Goal: Information Seeking & Learning: Learn about a topic

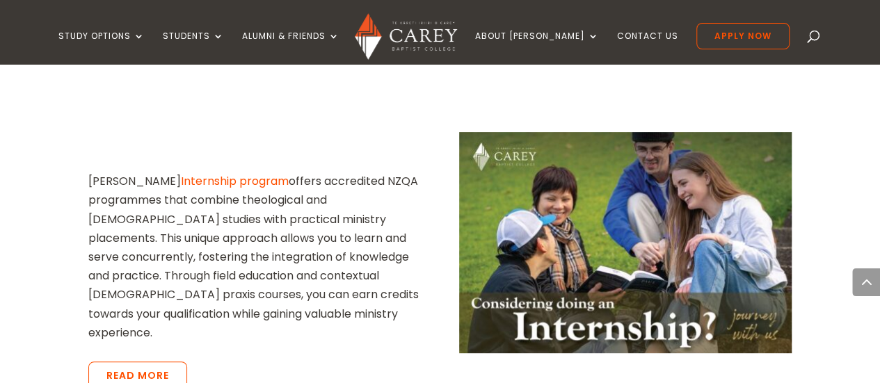
scroll to position [2778, 0]
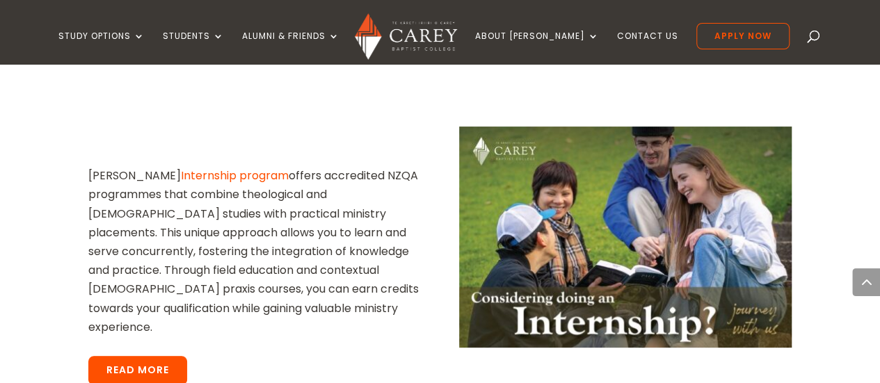
click at [152, 356] on link "Read More" at bounding box center [137, 370] width 99 height 29
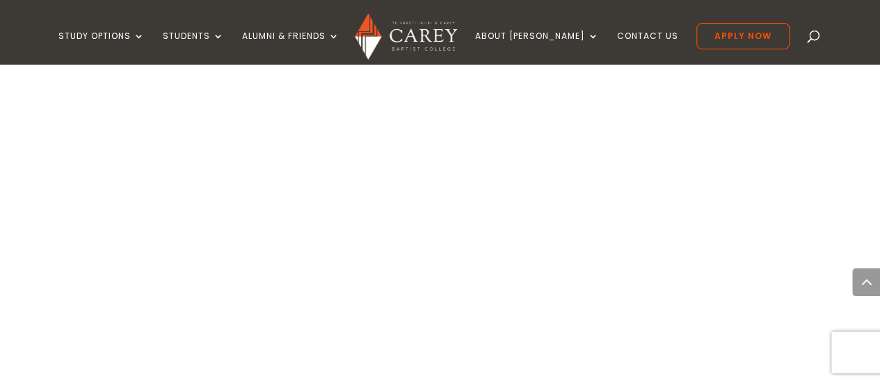
scroll to position [0, 10]
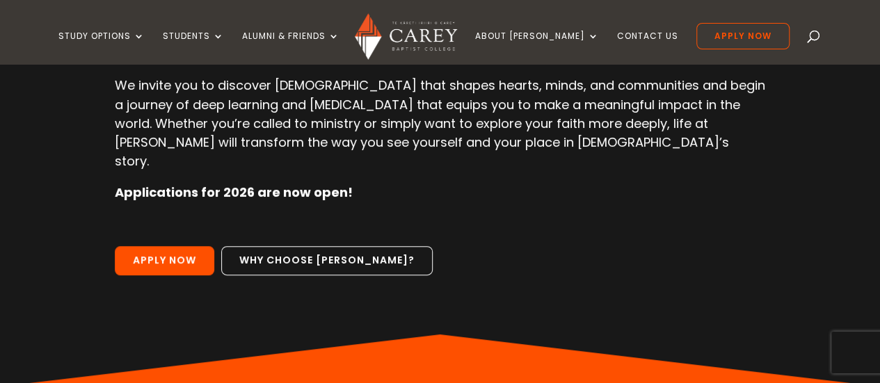
scroll to position [213, 0]
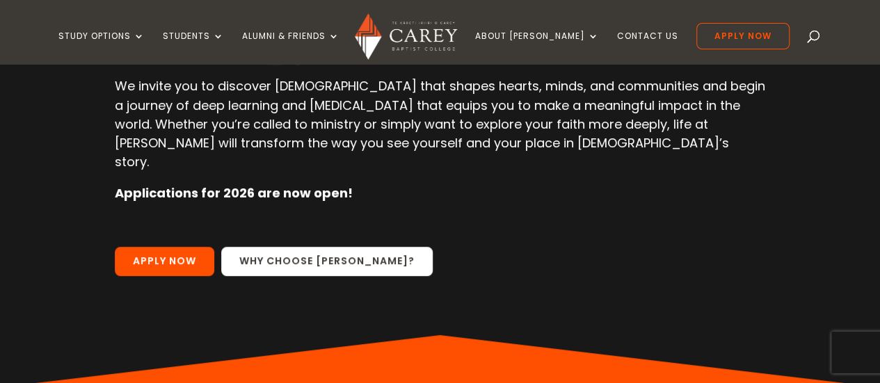
click at [331, 247] on link "Why choose Carey?" at bounding box center [327, 261] width 212 height 29
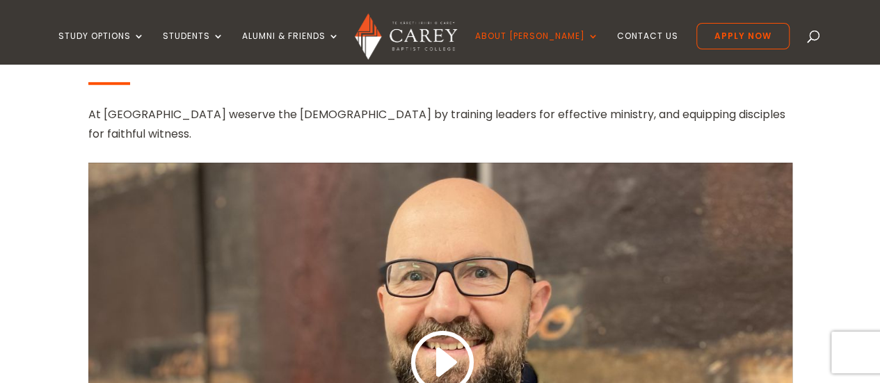
scroll to position [535, 0]
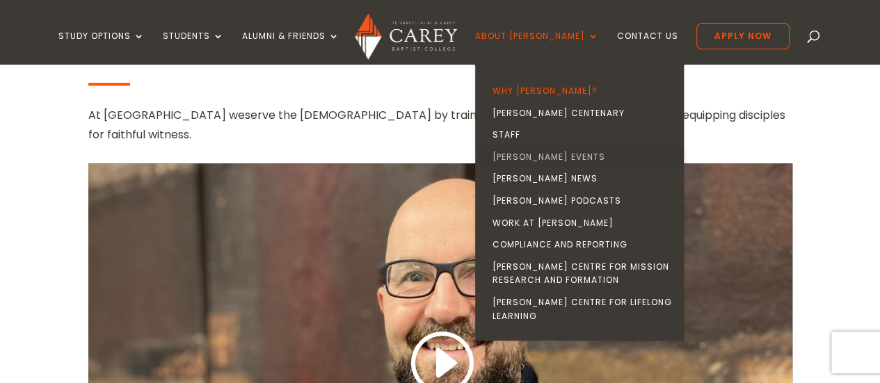
click at [541, 157] on link "[PERSON_NAME] Events" at bounding box center [583, 157] width 209 height 22
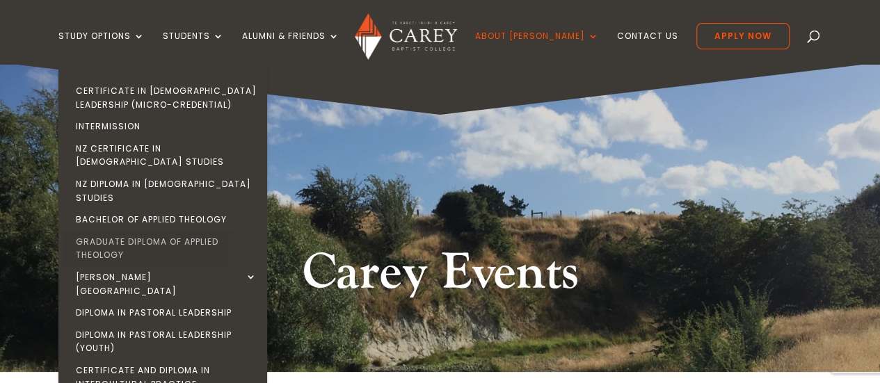
click at [138, 231] on link "Graduate Diploma of Applied Theology" at bounding box center [166, 248] width 209 height 35
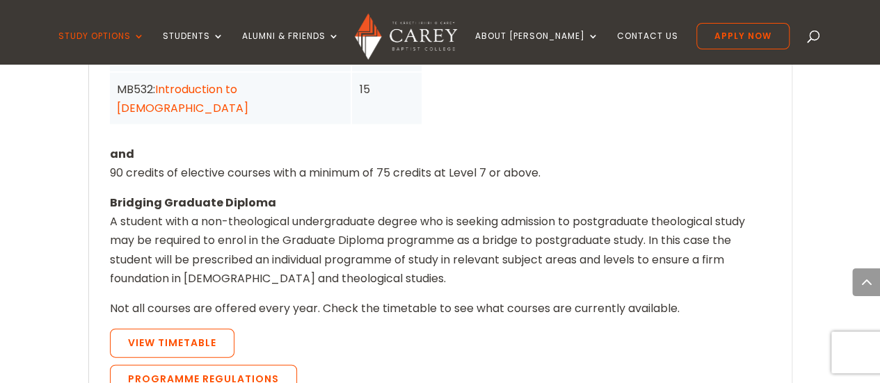
scroll to position [1355, 0]
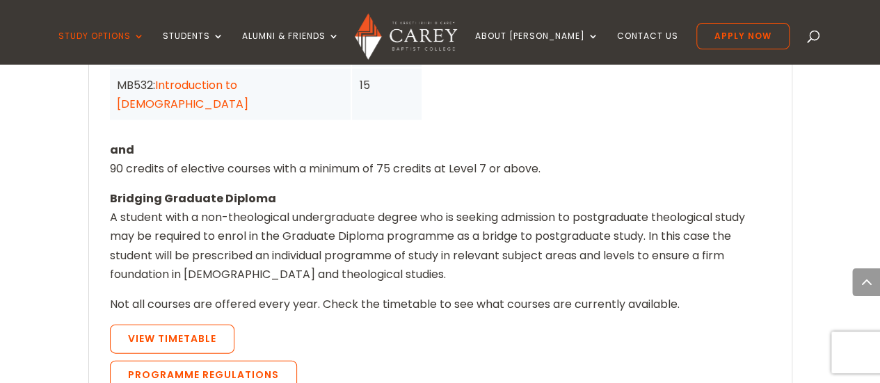
drag, startPoint x: 886, startPoint y: 19, endPoint x: 890, endPoint y: 172, distance: 153.2
click at [880, 172] on html "Study Options Certificate in Christian Leadership (Micro-credential) Intermissi…" at bounding box center [440, 353] width 880 height 3417
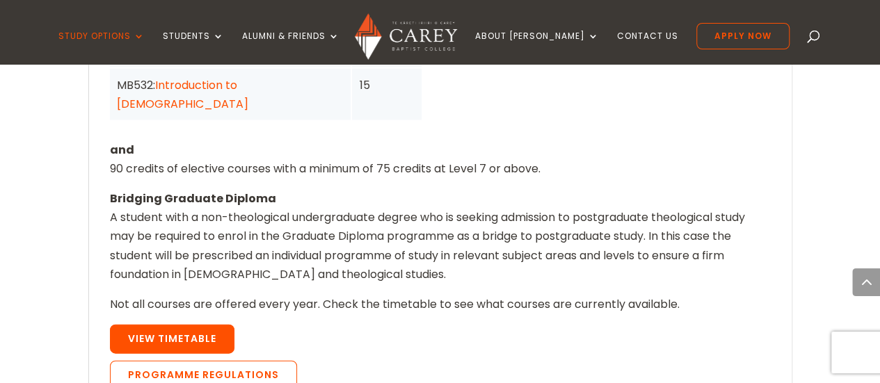
click at [211, 325] on link "View Timetable" at bounding box center [172, 339] width 125 height 29
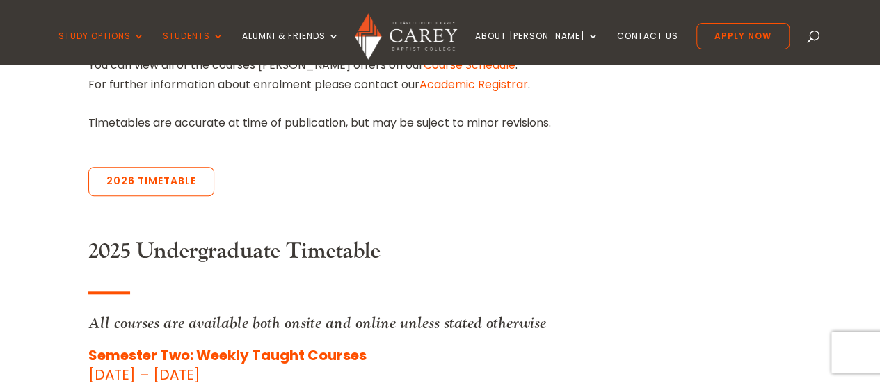
scroll to position [553, 0]
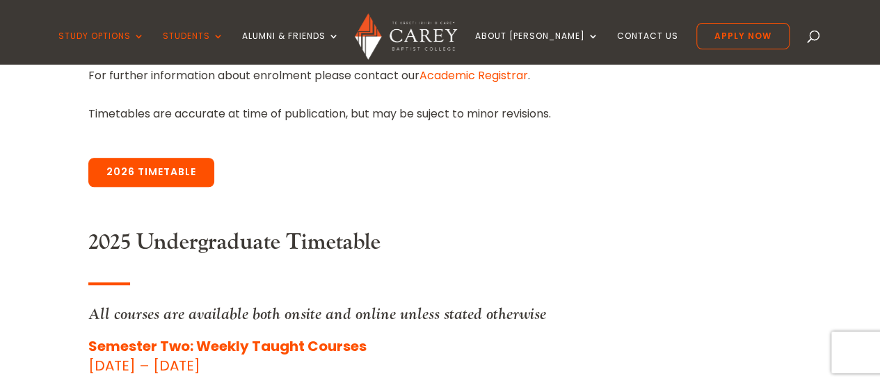
click at [138, 164] on link "2026 Timetable" at bounding box center [151, 172] width 126 height 29
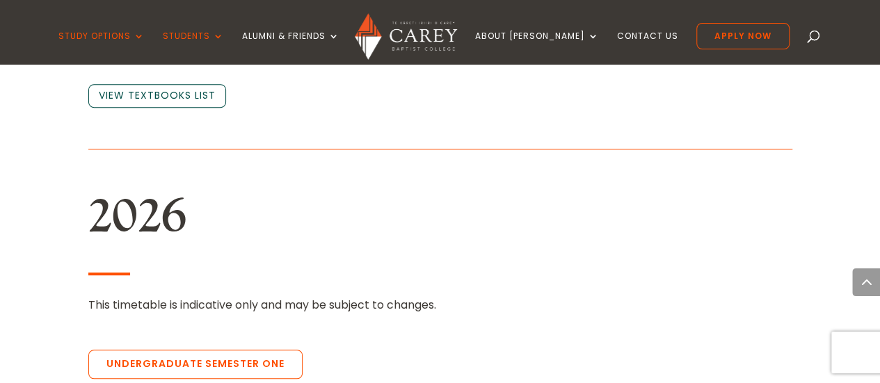
scroll to position [2972, 0]
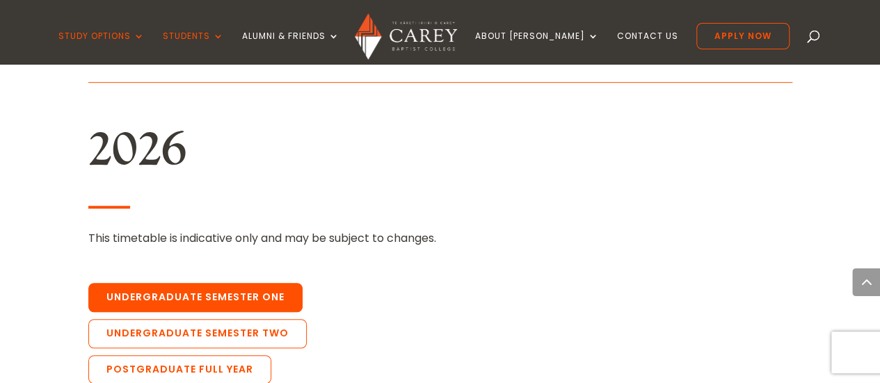
click at [251, 283] on link "Undergraduate Semester One" at bounding box center [195, 297] width 214 height 29
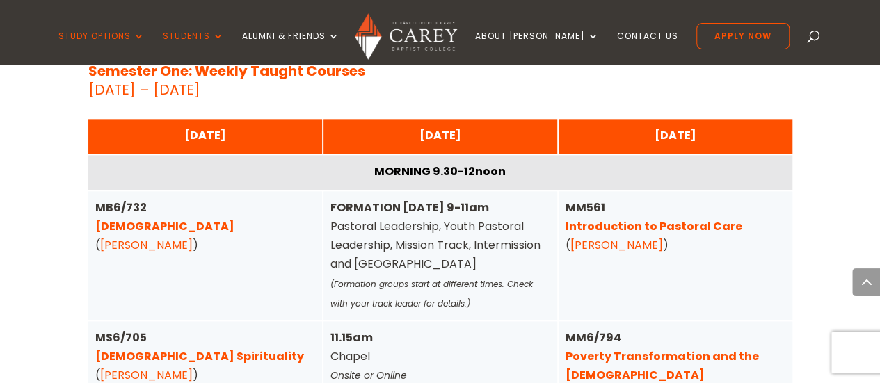
scroll to position [3454, 0]
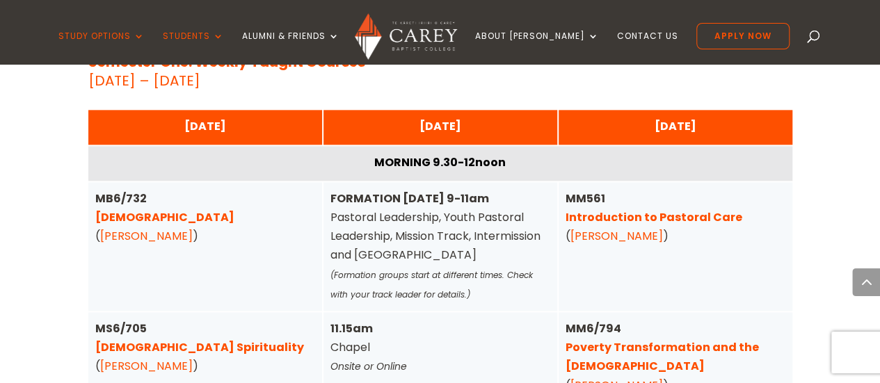
click at [131, 209] on link "Pentateuch" at bounding box center [164, 217] width 139 height 16
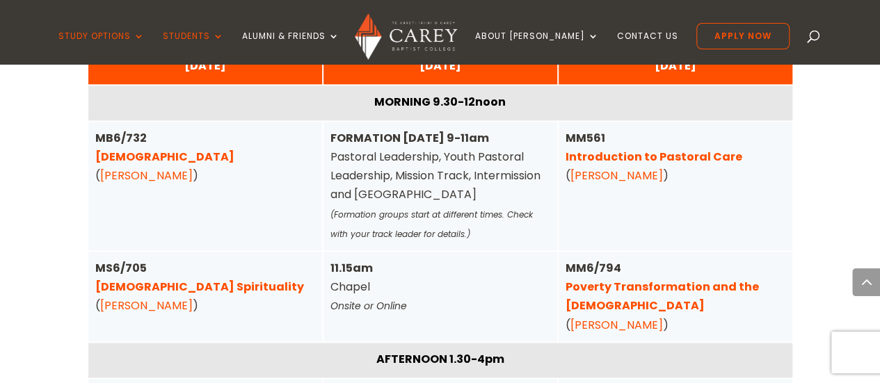
scroll to position [3468, 0]
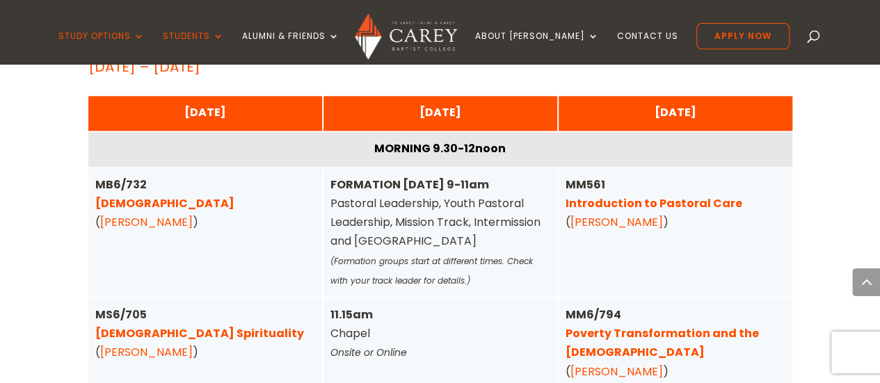
click at [594, 196] on link "Introduction to Pastoral Care" at bounding box center [654, 204] width 177 height 16
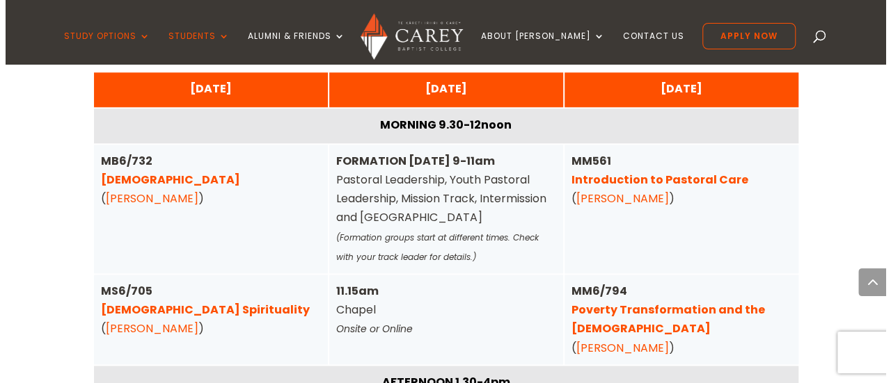
scroll to position [3473, 0]
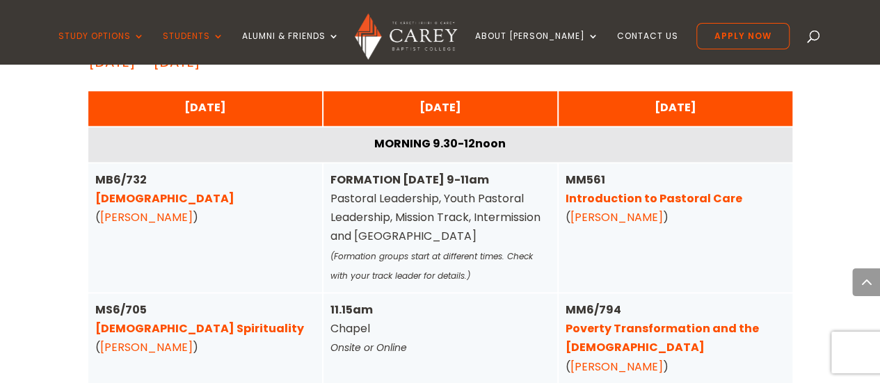
click at [196, 321] on link "Christian Spirituality" at bounding box center [199, 329] width 209 height 16
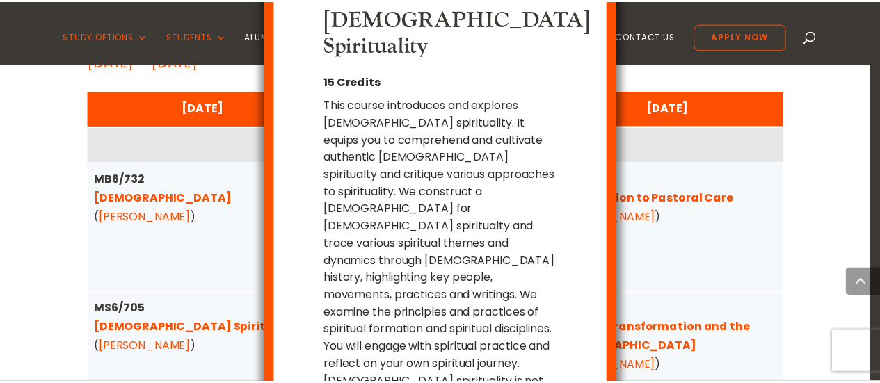
scroll to position [65, 0]
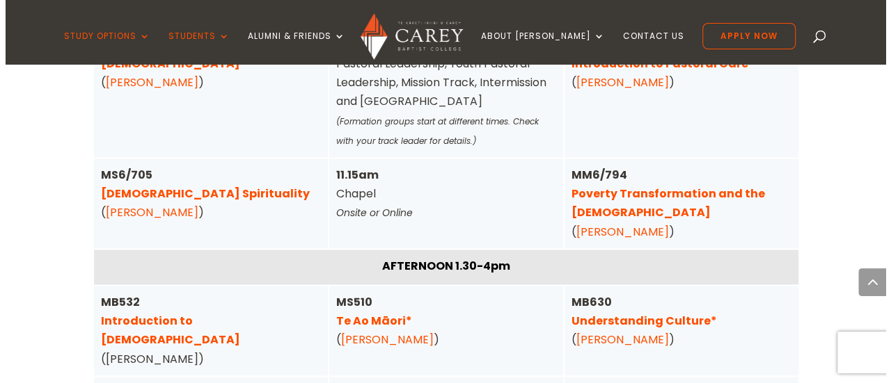
scroll to position [3598, 0]
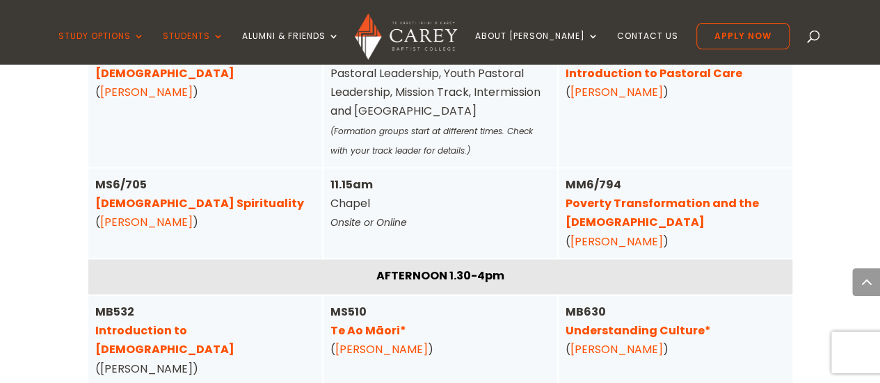
click at [584, 196] on link "Poverty Transformation and the Gospel" at bounding box center [662, 213] width 193 height 35
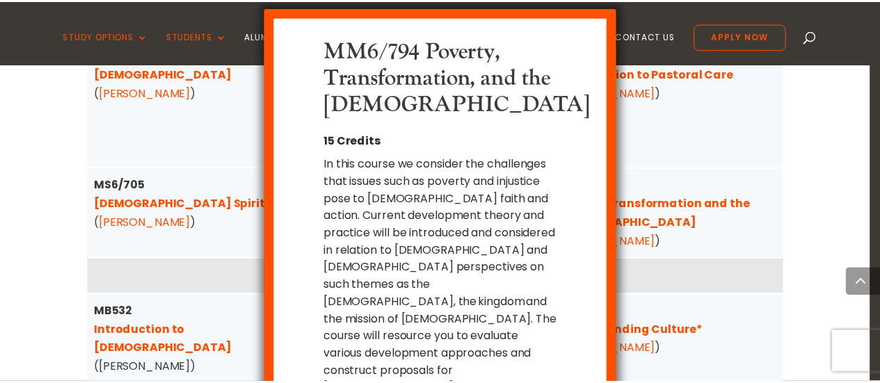
scroll to position [11, 0]
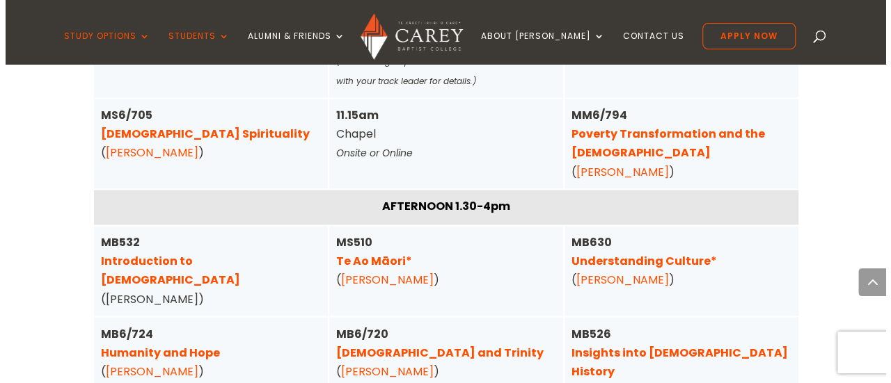
scroll to position [3696, 0]
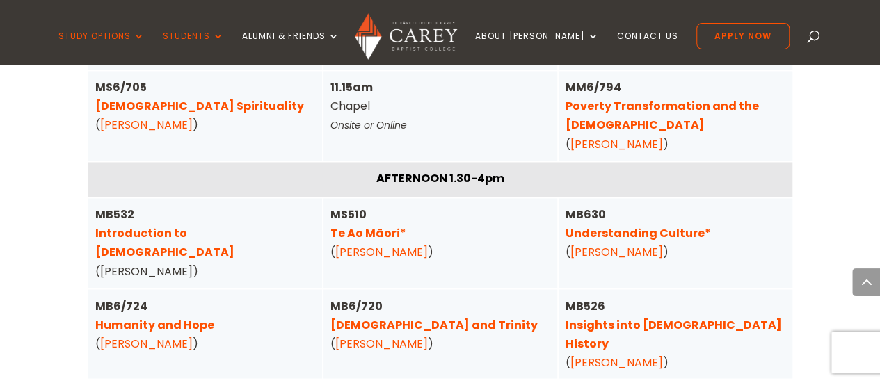
click at [185, 317] on link "Humanity and Hope" at bounding box center [154, 325] width 119 height 16
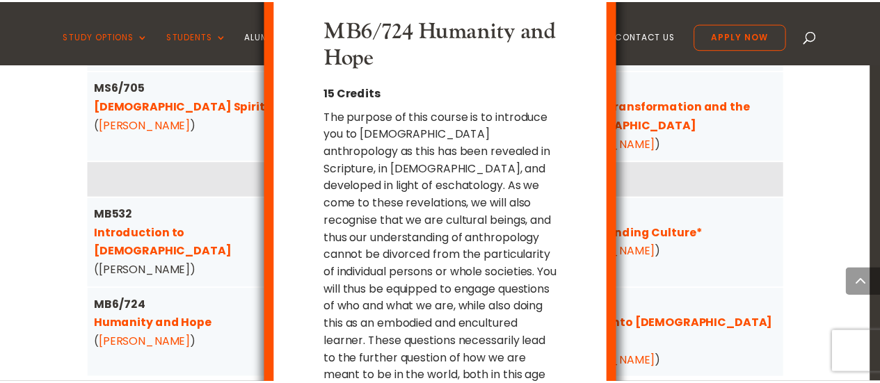
scroll to position [33, 0]
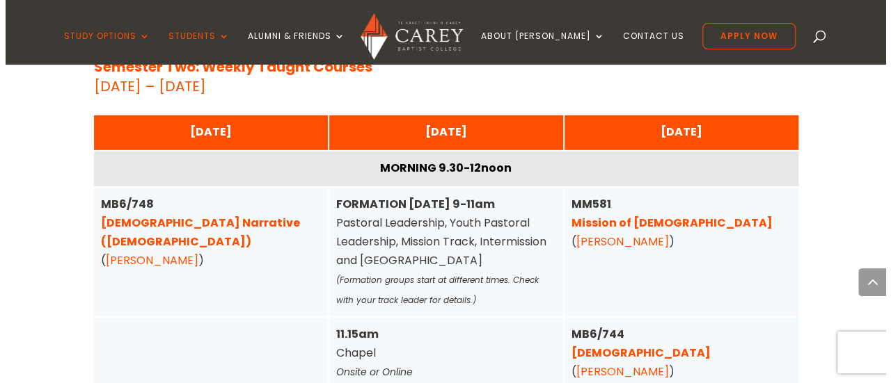
scroll to position [4656, 0]
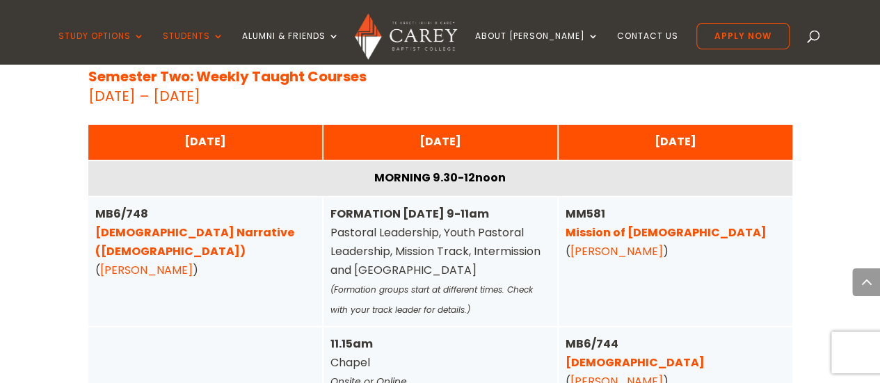
click at [623, 355] on link "1 Corinthians" at bounding box center [635, 363] width 139 height 16
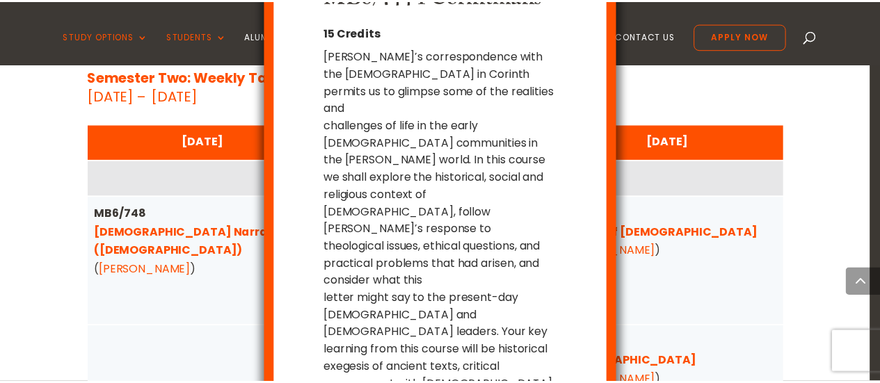
scroll to position [49, 0]
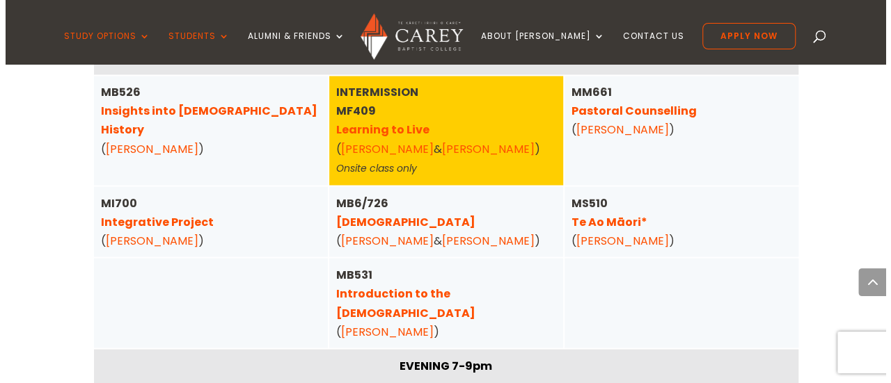
scroll to position [1194, 0]
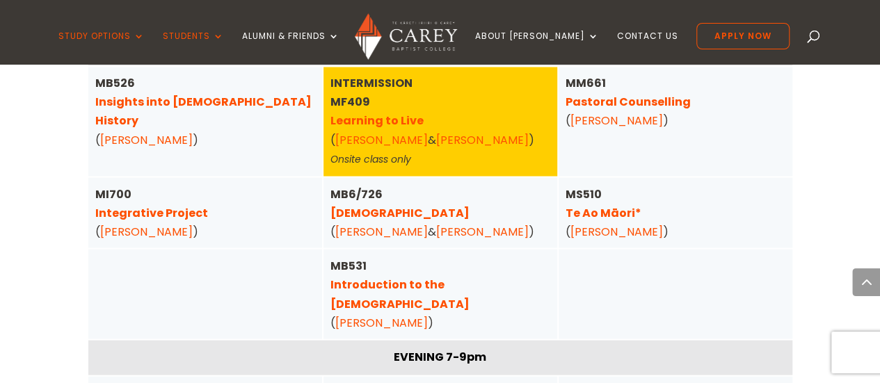
click at [387, 212] on link "Baptist Churches" at bounding box center [400, 213] width 139 height 16
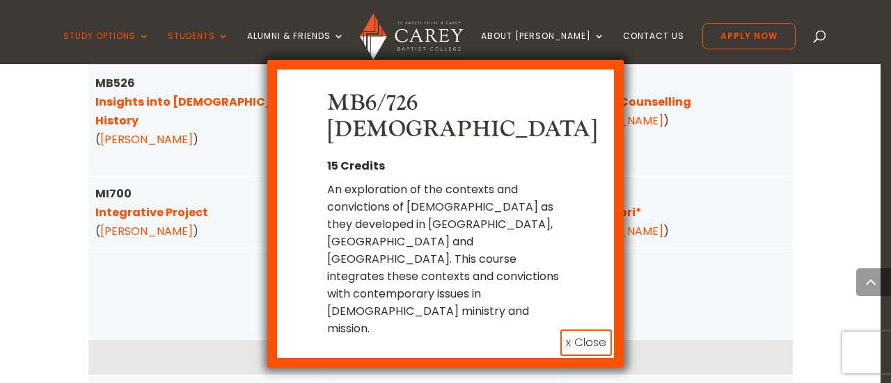
click at [562, 330] on button "x Close" at bounding box center [586, 343] width 52 height 26
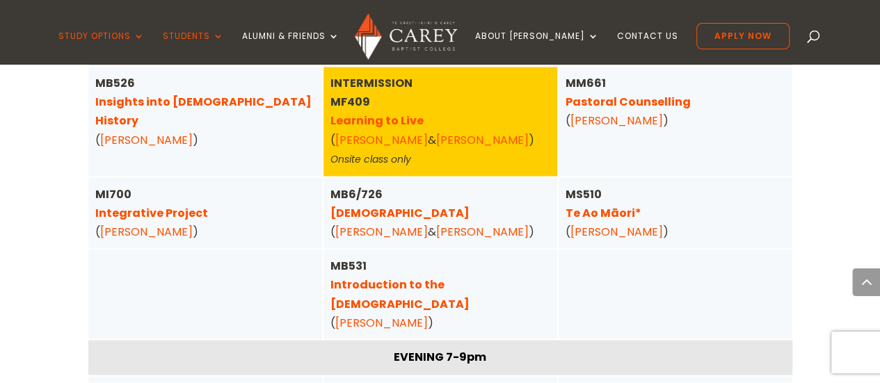
click at [464, 279] on link "Introduction to the Old Testament" at bounding box center [400, 293] width 139 height 35
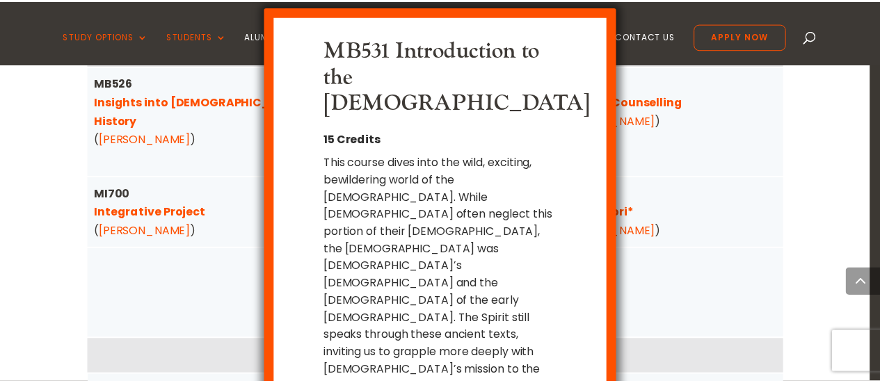
scroll to position [65, 0]
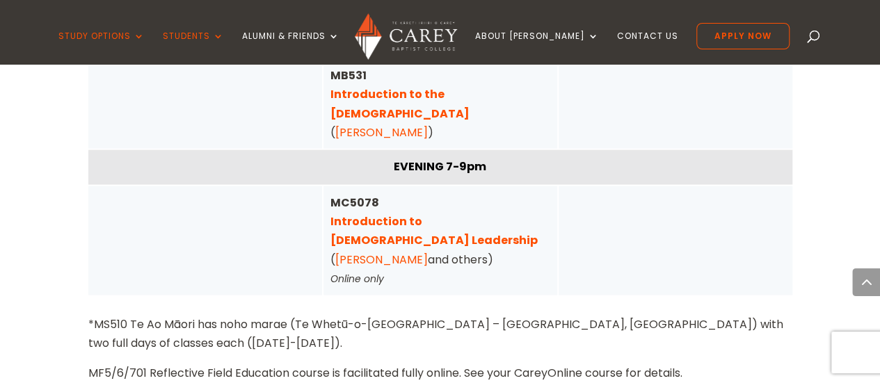
scroll to position [1300, 0]
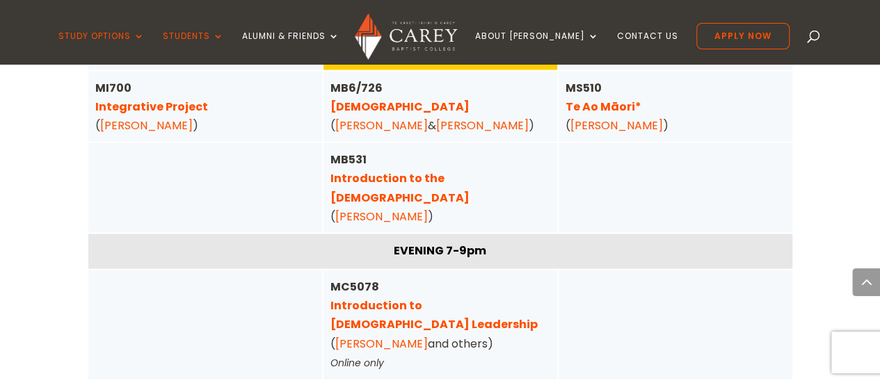
click at [511, 297] on link "Introduction to Christian Leadership" at bounding box center [434, 314] width 207 height 35
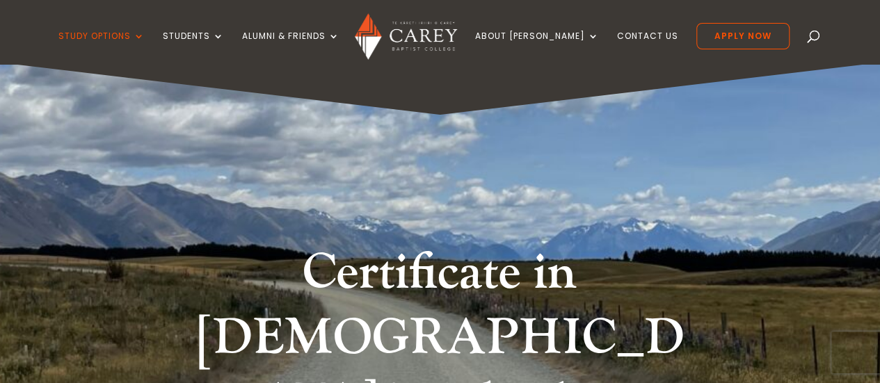
drag, startPoint x: 888, startPoint y: 22, endPoint x: 888, endPoint y: -24, distance: 46.6
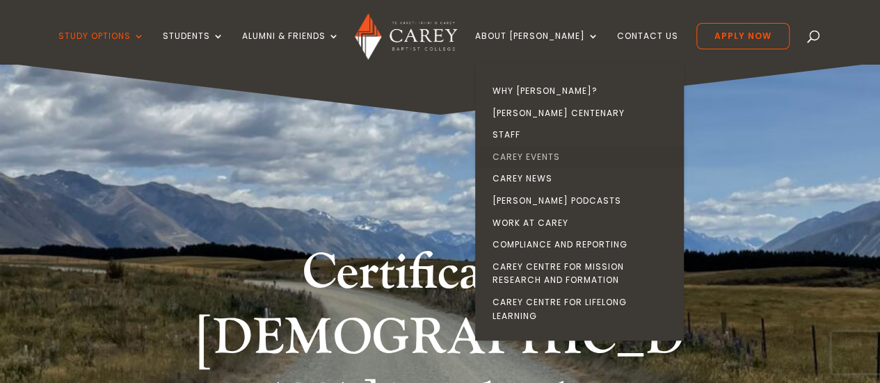
click at [567, 154] on link "Carey Events" at bounding box center [583, 157] width 209 height 22
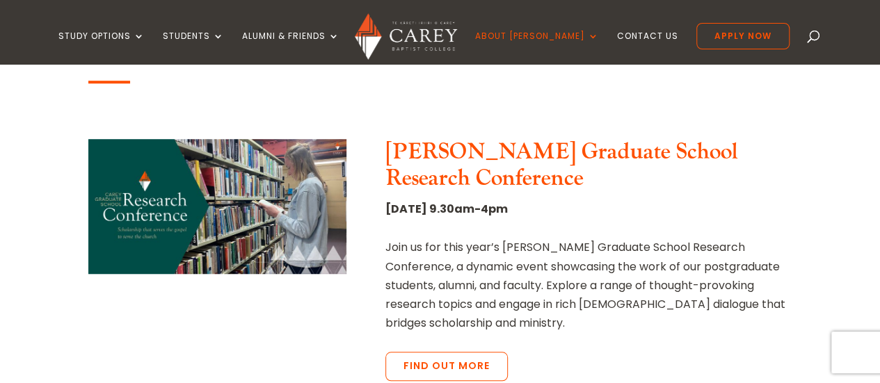
scroll to position [458, 0]
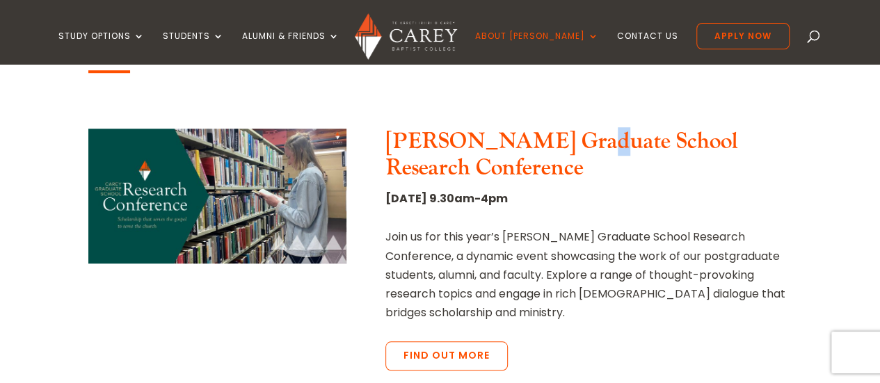
drag, startPoint x: 890, startPoint y: 80, endPoint x: 568, endPoint y: 130, distance: 326.1
click at [568, 130] on h3 "[PERSON_NAME] Graduate School Research Conference" at bounding box center [589, 159] width 407 height 61
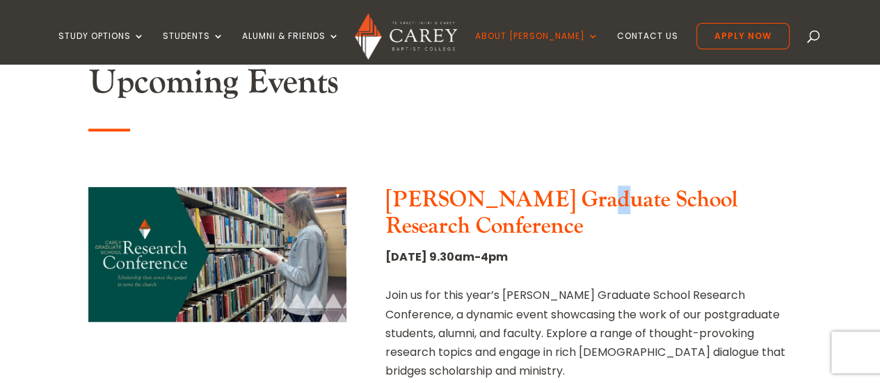
scroll to position [429, 0]
